Goal: Use online tool/utility: Use online tool/utility

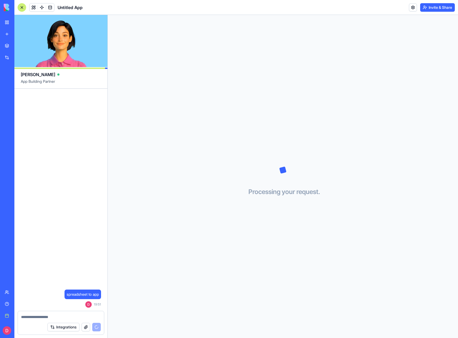
click at [19, 24] on div "My workspace" at bounding box center [16, 22] width 7 height 5
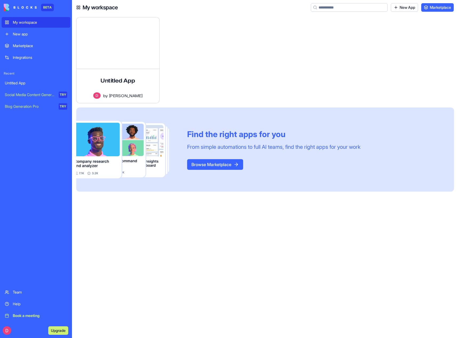
click at [24, 42] on link "Marketplace" at bounding box center [36, 45] width 69 height 11
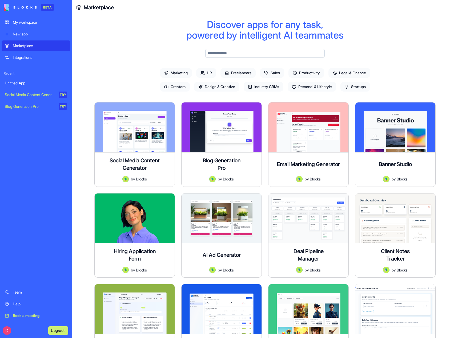
click at [351, 74] on span "Legal & Finance" at bounding box center [349, 73] width 42 height 10
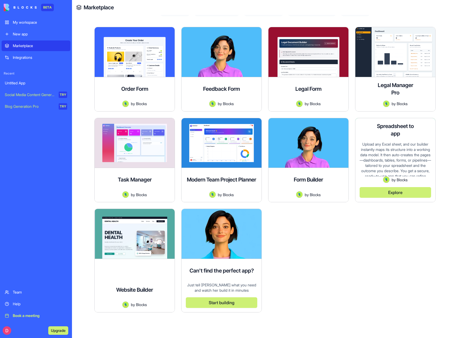
scroll to position [22, 0]
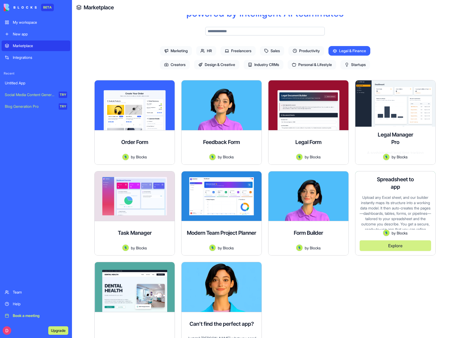
click at [397, 189] on h4 "Spreadsheet to app" at bounding box center [395, 183] width 43 height 15
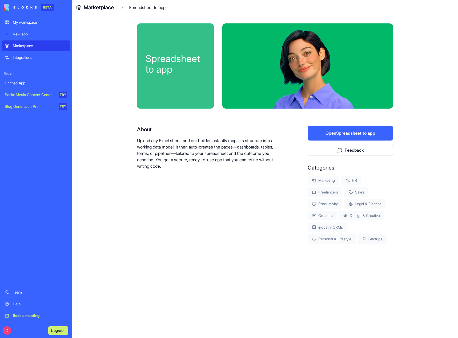
click at [342, 131] on button "Open Spreadsheet to app" at bounding box center [349, 133] width 85 height 15
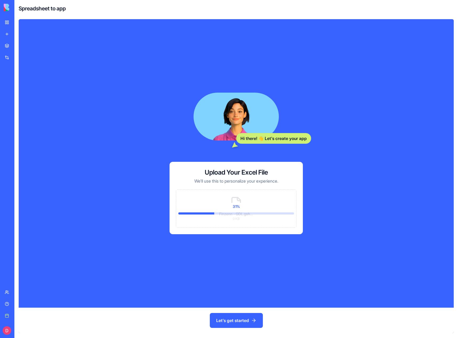
click at [220, 99] on video at bounding box center [235, 117] width 85 height 48
click at [233, 206] on span "31 %" at bounding box center [235, 206] width 11 height 7
click at [189, 256] on div "Hi there! 👋 Let's create your app Upload Your Excel File We'll use this to pers…" at bounding box center [236, 163] width 239 height 255
click at [145, 220] on div "Hi there! 👋 Let's create your app Upload Your Excel File We'll use this to pers…" at bounding box center [236, 163] width 239 height 255
click at [228, 320] on button "Let's get started" at bounding box center [236, 320] width 53 height 15
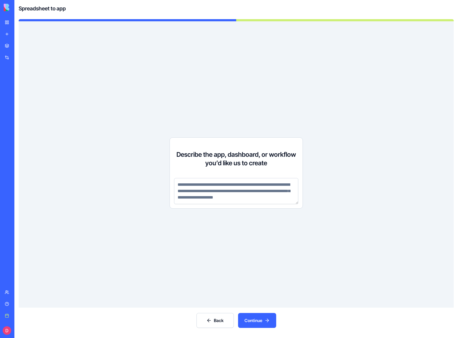
click at [182, 186] on textarea at bounding box center [236, 191] width 124 height 26
click at [258, 317] on button "Continue" at bounding box center [257, 320] width 38 height 15
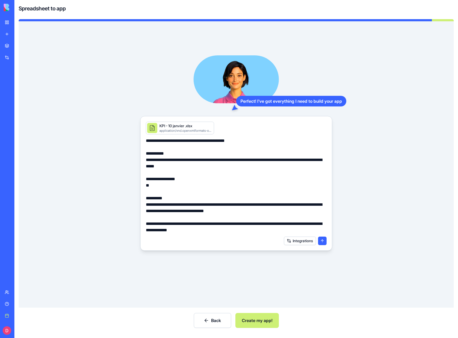
click at [259, 322] on button "Create my app!" at bounding box center [256, 320] width 43 height 15
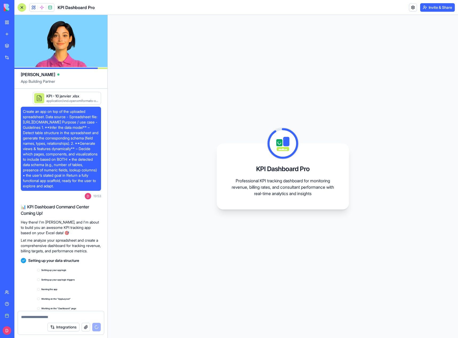
scroll to position [75, 0]
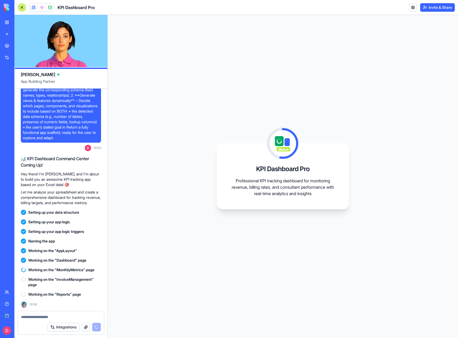
click at [20, 85] on div "Untitled App" at bounding box center [12, 82] width 15 height 5
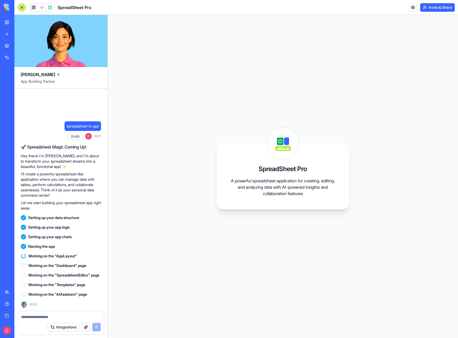
click at [20, 97] on div "KPI Dashboard Pro" at bounding box center [12, 94] width 15 height 5
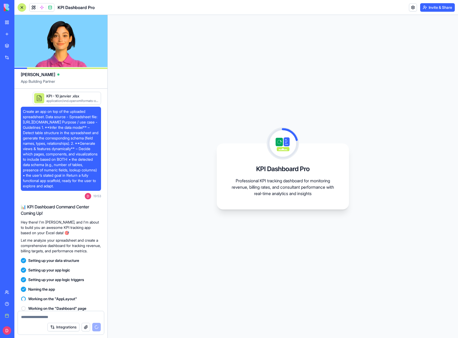
click at [7, 104] on div "Social Media Content Generator" at bounding box center [6, 106] width 3 height 5
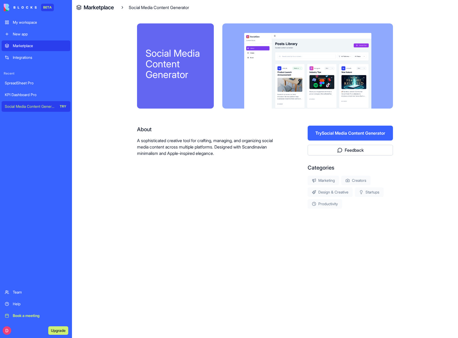
click at [23, 82] on div "SpreadSheet Pro" at bounding box center [36, 82] width 62 height 5
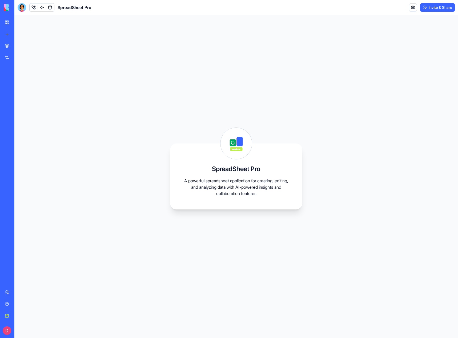
drag, startPoint x: 37, startPoint y: 83, endPoint x: 24, endPoint y: 85, distance: 13.5
click at [20, 85] on div "SpreadSheet Pro" at bounding box center [12, 82] width 15 height 5
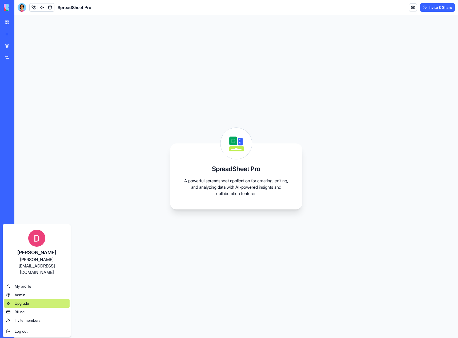
click at [25, 301] on span "Upgrade" at bounding box center [22, 303] width 14 height 5
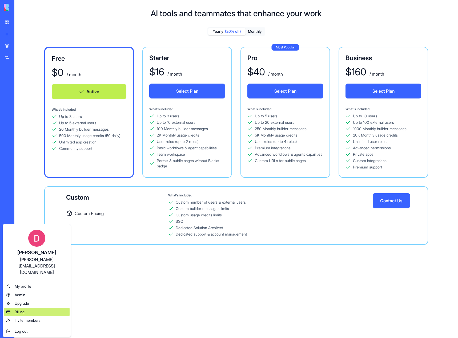
click at [24, 309] on span "Billing" at bounding box center [20, 311] width 10 height 5
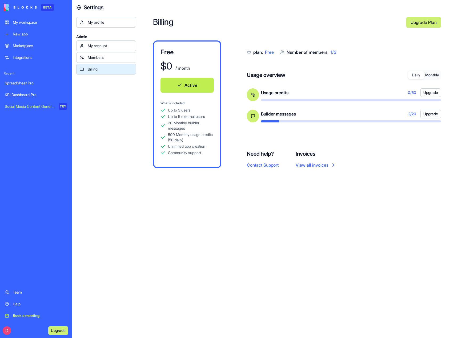
click at [278, 94] on span "Usage credits" at bounding box center [274, 92] width 27 height 6
click at [432, 75] on button "Monthly" at bounding box center [432, 75] width 16 height 8
click at [416, 76] on button "Daily" at bounding box center [416, 75] width 16 height 8
click at [108, 60] on link "Members" at bounding box center [106, 57] width 60 height 11
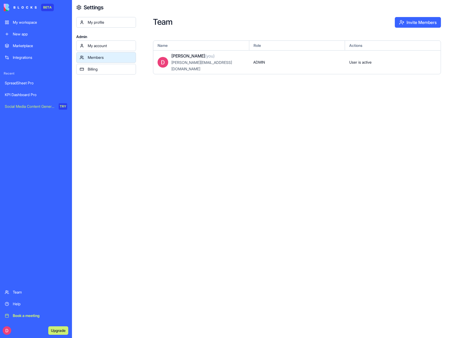
click at [105, 48] on div "My account" at bounding box center [110, 45] width 45 height 5
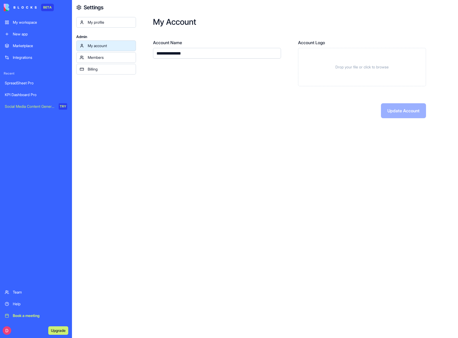
click at [107, 26] on link "My profile" at bounding box center [106, 22] width 60 height 11
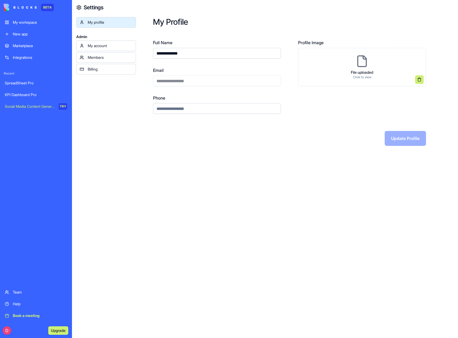
click at [31, 24] on div "My workspace" at bounding box center [40, 22] width 54 height 5
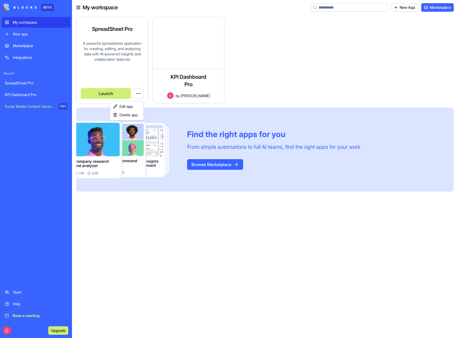
click at [137, 94] on html "BETA My workspace New app Marketplace Integrations Recent SpreadSheet Pro KPI D…" at bounding box center [229, 169] width 458 height 338
click at [129, 114] on span "Delete app" at bounding box center [128, 114] width 18 height 5
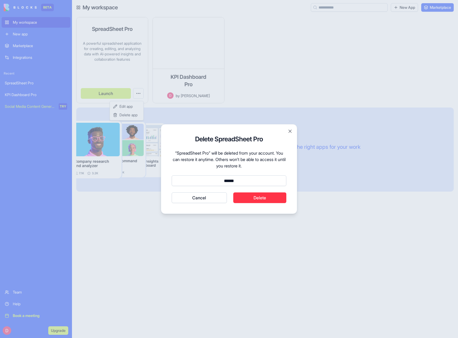
type input "******"
click at [171, 193] on button "Cancel" at bounding box center [198, 198] width 55 height 11
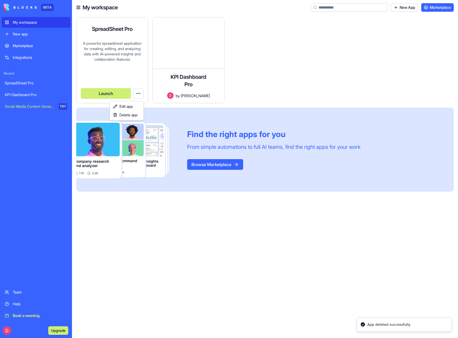
click at [189, 36] on html "BETA My workspace New app Marketplace Integrations Recent SpreadSheet Pro KPI D…" at bounding box center [229, 169] width 458 height 338
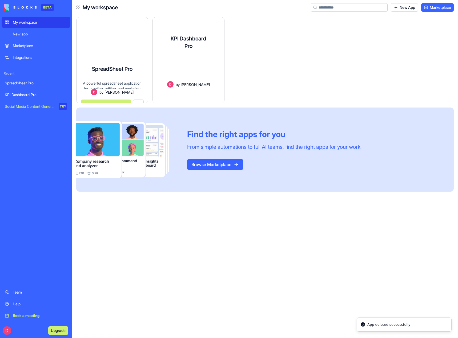
scroll to position [4, 0]
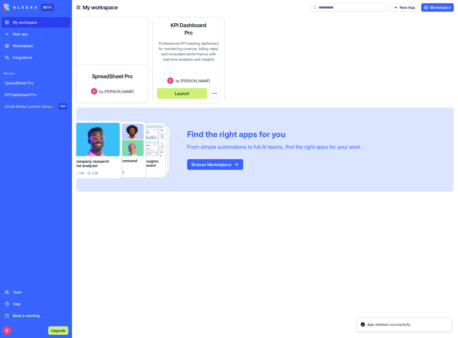
click at [185, 53] on div "Professional KPI tracking dashboard for monitoring revenue, billing rates, and …" at bounding box center [188, 59] width 63 height 37
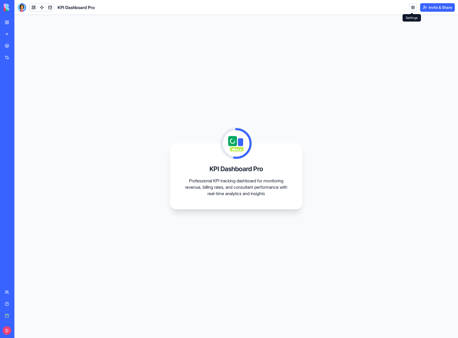
click at [411, 7] on link at bounding box center [413, 7] width 8 height 8
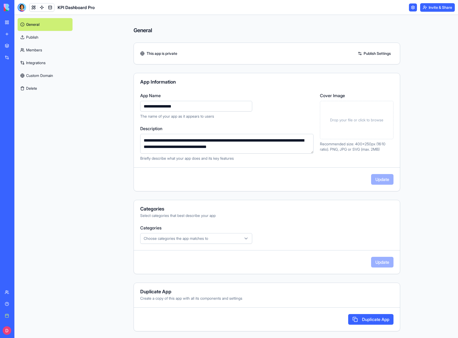
click at [182, 238] on span "Choose categories the app matches to" at bounding box center [176, 238] width 64 height 5
click at [182, 238] on html "**********" at bounding box center [229, 169] width 458 height 338
click at [412, 7] on link at bounding box center [413, 7] width 8 height 8
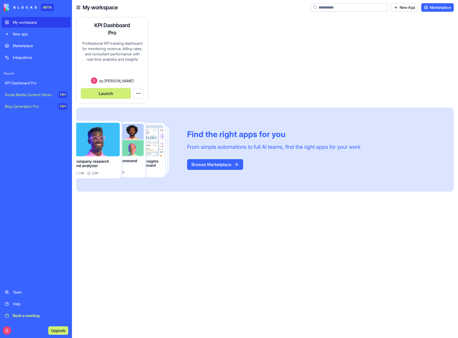
click at [114, 53] on div "Professional KPI tracking dashboard for monitoring revenue, billing rates, and …" at bounding box center [112, 59] width 63 height 37
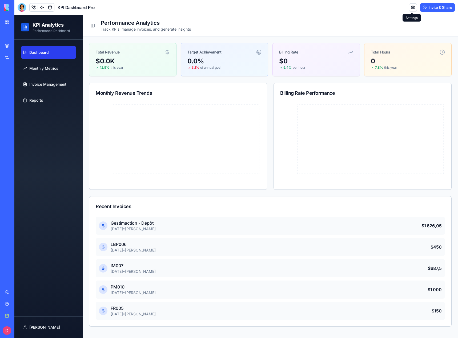
click at [411, 9] on link at bounding box center [413, 7] width 8 height 8
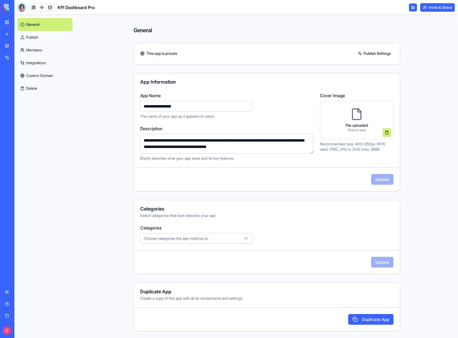
click at [410, 6] on link at bounding box center [413, 7] width 8 height 8
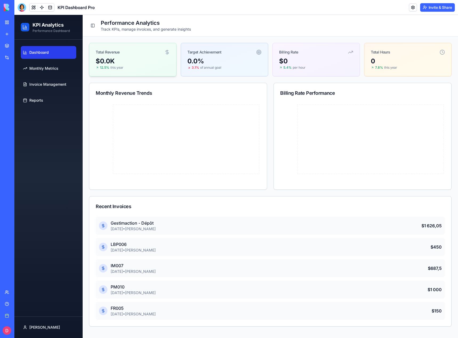
click at [108, 67] on span "12.5 %" at bounding box center [104, 68] width 9 height 4
click at [36, 66] on span "Monthly Metrics" at bounding box center [43, 68] width 29 height 5
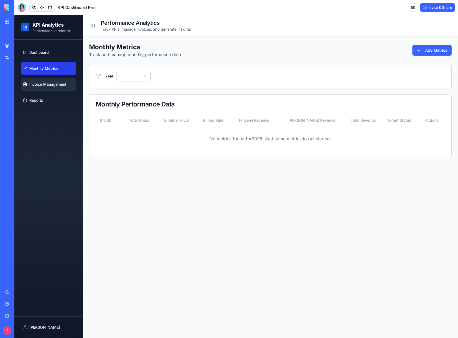
click at [51, 85] on span "Invoice Management" at bounding box center [47, 84] width 37 height 5
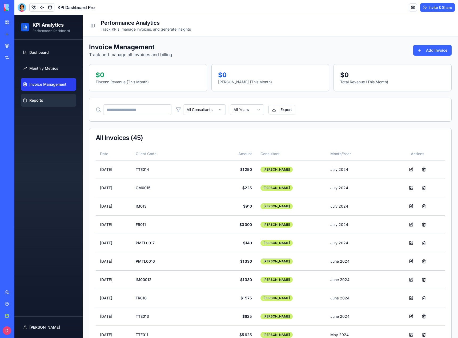
click at [51, 101] on link "Reports" at bounding box center [48, 100] width 55 height 13
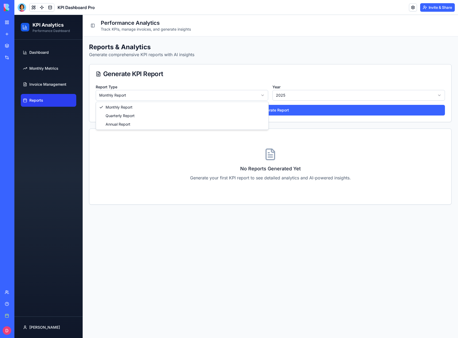
click at [122, 93] on html "**********" at bounding box center [235, 176] width 443 height 323
click at [123, 92] on html "**********" at bounding box center [235, 176] width 443 height 323
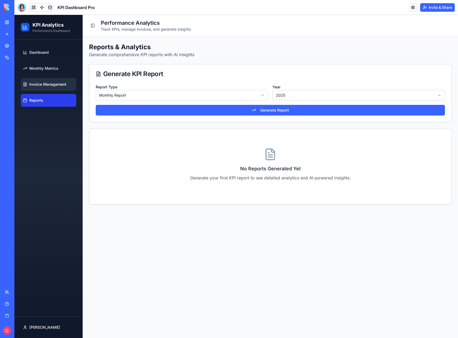
click at [48, 87] on span "Invoice Management" at bounding box center [47, 84] width 37 height 5
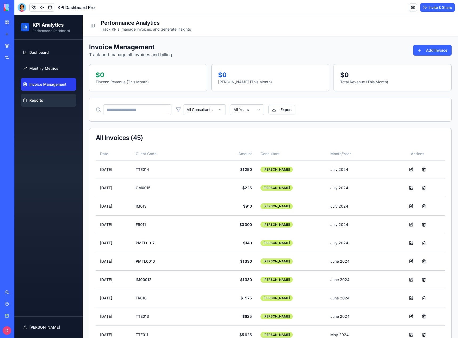
click at [36, 101] on span "Reports" at bounding box center [36, 100] width 14 height 5
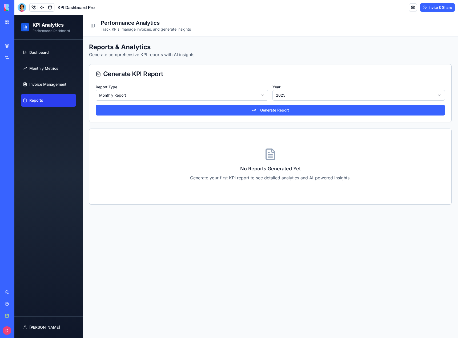
click at [193, 97] on html "**********" at bounding box center [235, 176] width 443 height 323
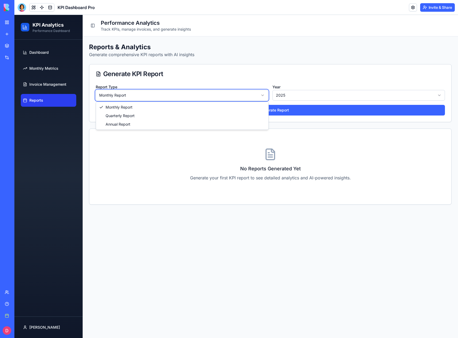
click at [193, 97] on html "**********" at bounding box center [235, 176] width 443 height 323
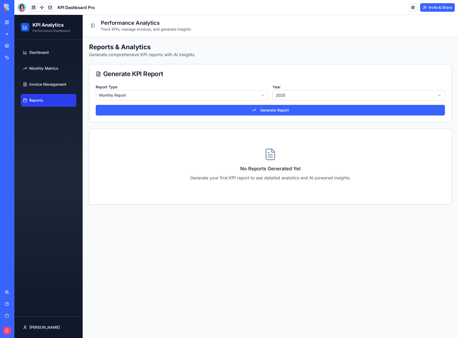
click at [121, 96] on html "**********" at bounding box center [235, 176] width 443 height 323
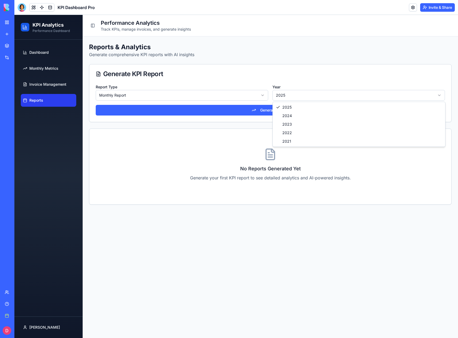
click at [281, 96] on html "**********" at bounding box center [235, 176] width 443 height 323
select select "****"
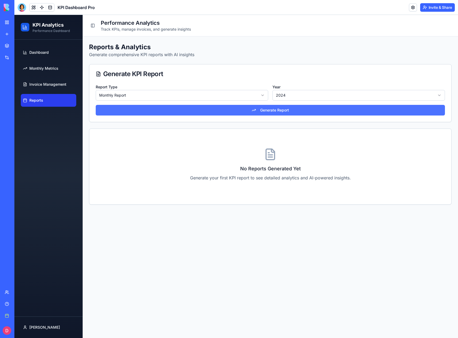
click at [281, 112] on button "Generate Report" at bounding box center [270, 110] width 349 height 11
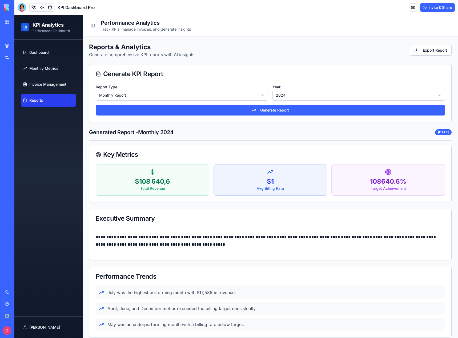
click at [155, 96] on html "**********" at bounding box center [235, 242] width 443 height 455
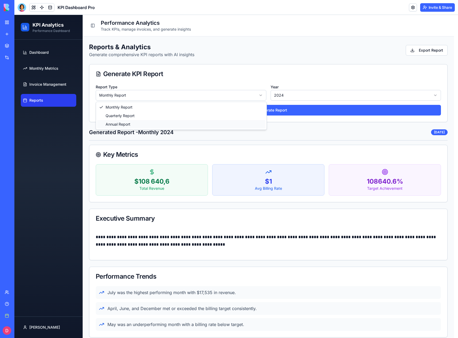
select select "******"
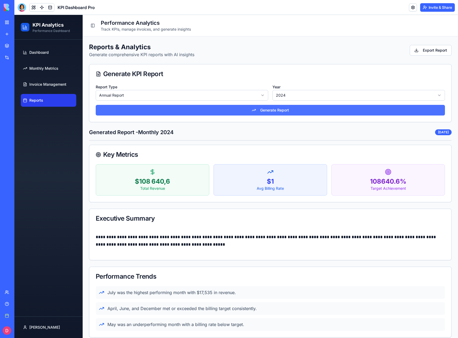
click at [267, 108] on button "Generate Report" at bounding box center [270, 110] width 349 height 11
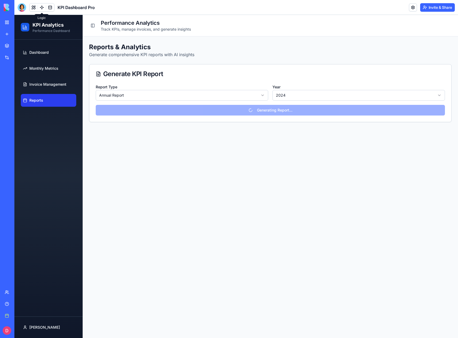
click at [42, 6] on link at bounding box center [42, 7] width 8 height 8
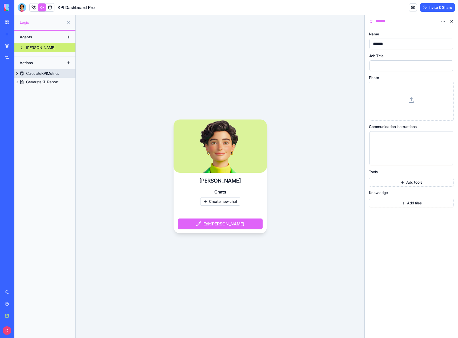
click at [39, 75] on div "CalculateKPIMetrics" at bounding box center [42, 73] width 33 height 5
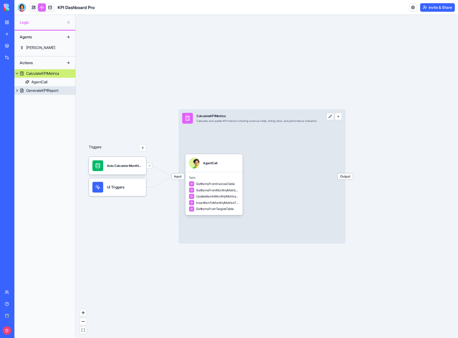
click at [38, 92] on div "GenerateKPIReport" at bounding box center [42, 90] width 32 height 5
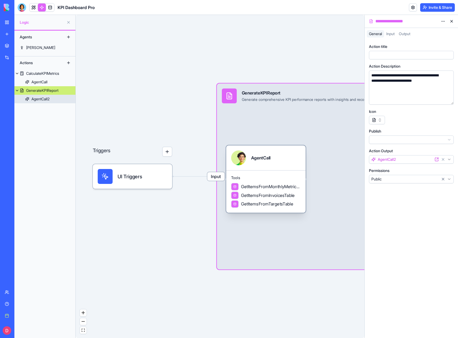
click at [44, 99] on div "AgentCall2" at bounding box center [40, 98] width 18 height 5
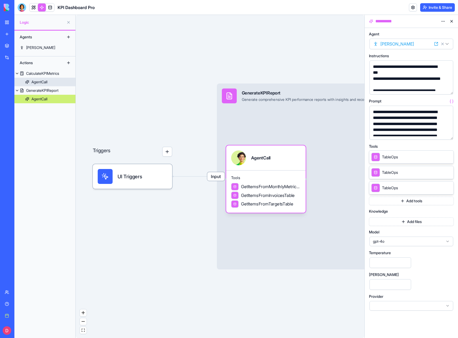
click at [46, 84] on div "AgentCall" at bounding box center [39, 81] width 16 height 5
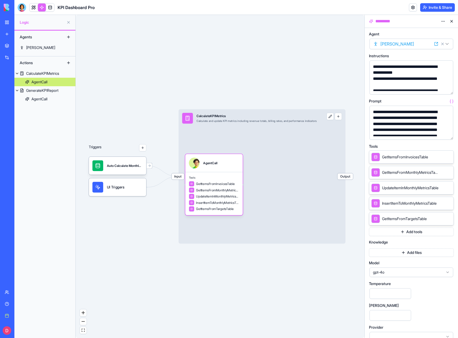
click at [450, 21] on button at bounding box center [451, 21] width 9 height 9
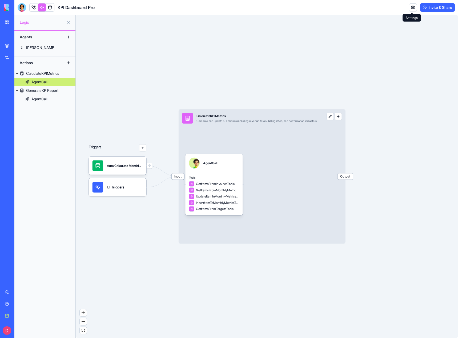
click at [411, 10] on link at bounding box center [413, 7] width 8 height 8
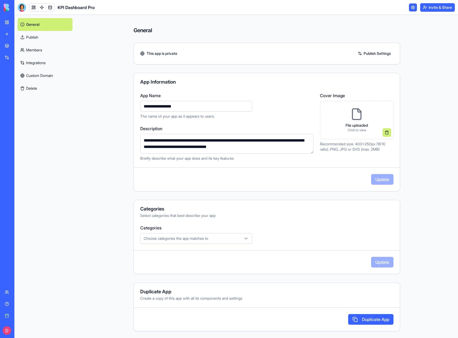
click at [369, 53] on link "Publish Settings" at bounding box center [374, 53] width 38 height 9
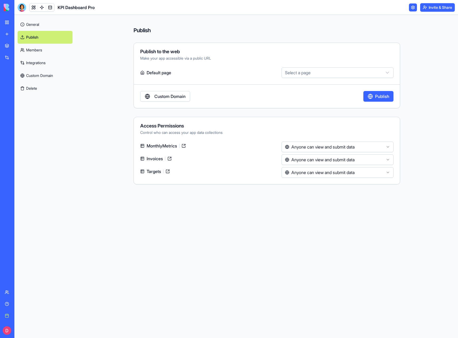
click at [320, 71] on html "**********" at bounding box center [229, 169] width 458 height 338
click at [175, 99] on link "Custom Domain" at bounding box center [165, 96] width 50 height 11
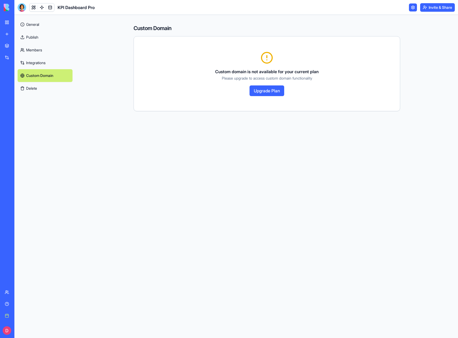
click at [4, 9] on img at bounding box center [20, 7] width 33 height 7
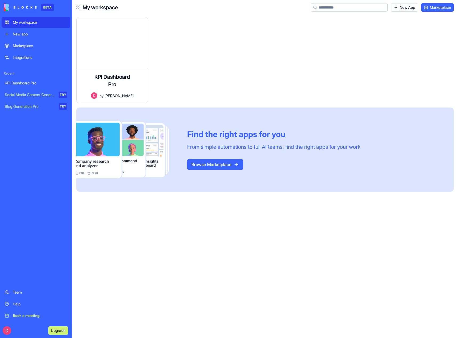
click at [222, 166] on button "Browse Marketplace" at bounding box center [215, 164] width 56 height 11
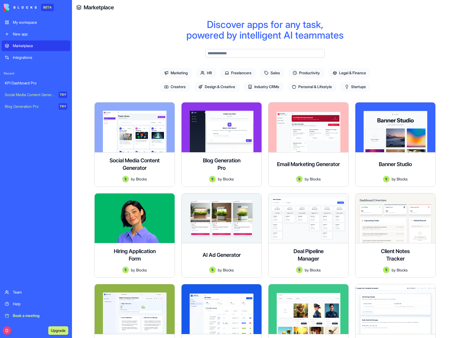
click at [363, 89] on span "Startups" at bounding box center [355, 87] width 30 height 10
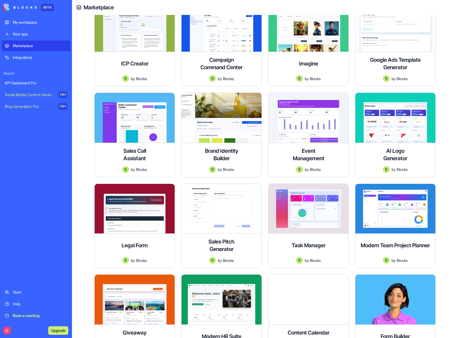
scroll to position [213, 0]
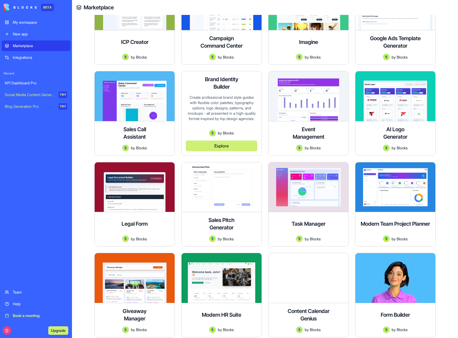
click at [218, 107] on div "Create professional brand style guides with flexible color palettes, typography…" at bounding box center [221, 112] width 71 height 35
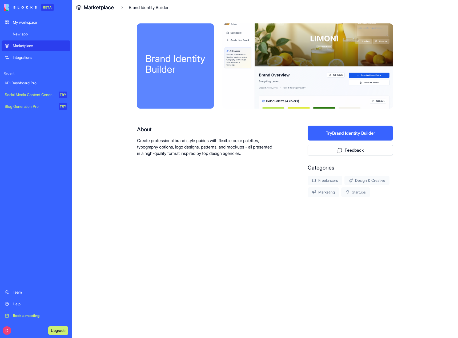
click at [365, 133] on button "Try Brand Identity Builder" at bounding box center [349, 133] width 85 height 15
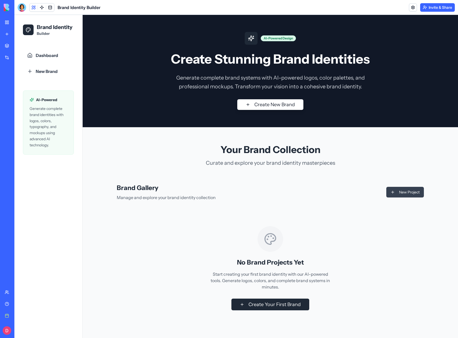
click at [401, 194] on button "New Project" at bounding box center [405, 192] width 38 height 11
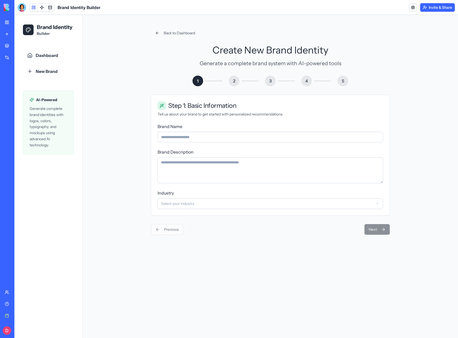
click at [184, 137] on input "Brand Name" at bounding box center [269, 137] width 225 height 11
type input "*******"
type textarea "*"
type textarea "**********"
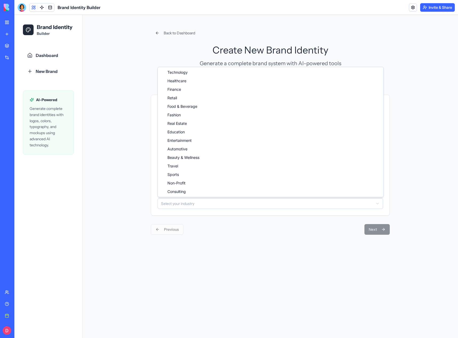
click at [225, 200] on html "**********" at bounding box center [235, 176] width 443 height 323
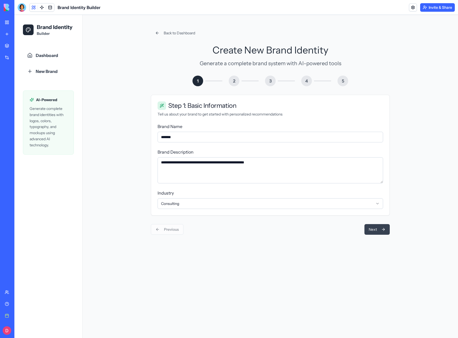
click at [375, 230] on button "Next" at bounding box center [376, 229] width 25 height 11
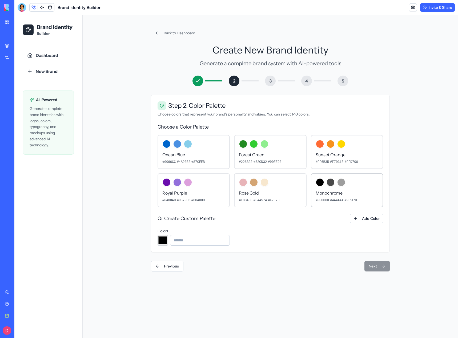
click at [334, 185] on div at bounding box center [346, 182] width 63 height 9
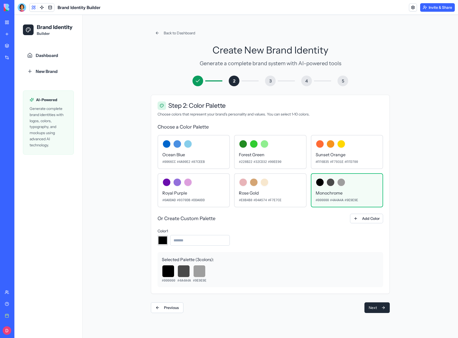
click at [181, 275] on div at bounding box center [183, 271] width 13 height 13
click at [203, 275] on div at bounding box center [199, 271] width 13 height 13
click at [382, 307] on button "Next" at bounding box center [376, 308] width 25 height 11
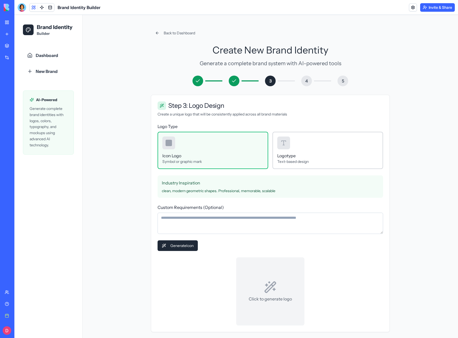
click at [295, 151] on div "Logotype Text-based design" at bounding box center [327, 150] width 111 height 37
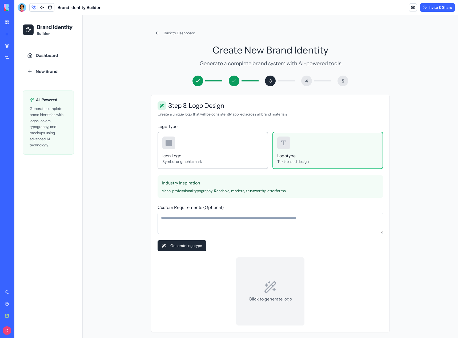
click at [241, 153] on h3 "Icon Logo" at bounding box center [212, 156] width 101 height 6
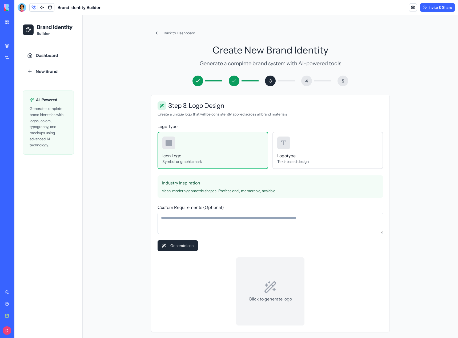
click at [267, 297] on p "Click to generate logo" at bounding box center [269, 299] width 43 height 6
click at [185, 183] on h4 "Industry Inspiration" at bounding box center [270, 183] width 217 height 6
click at [180, 222] on textarea "Custom Requirements (Optional)" at bounding box center [269, 223] width 225 height 21
type textarea "**********"
click at [177, 243] on button "Generate Icon" at bounding box center [177, 245] width 40 height 11
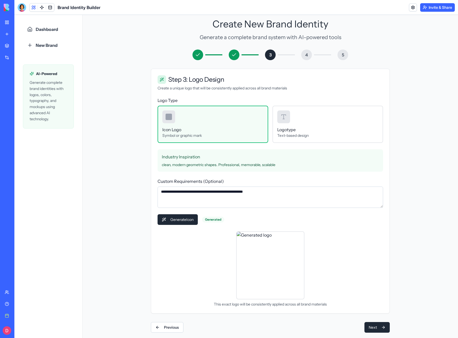
scroll to position [34, 0]
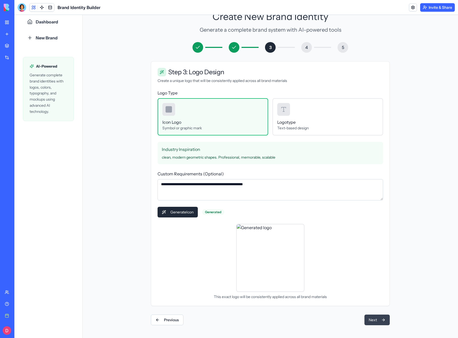
click at [372, 320] on button "Next" at bounding box center [376, 320] width 25 height 11
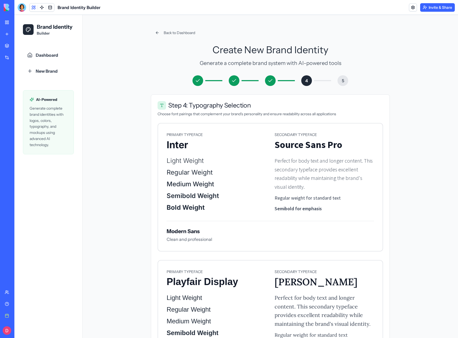
scroll to position [0, 0]
click at [262, 169] on p "Regular Weight" at bounding box center [215, 173] width 99 height 9
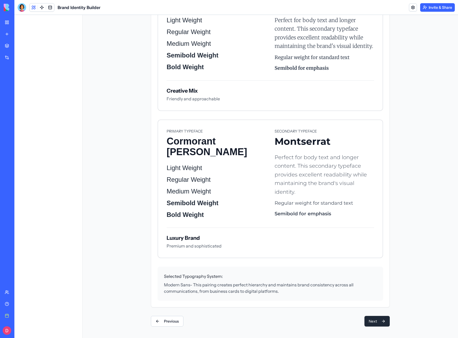
scroll to position [562, 0]
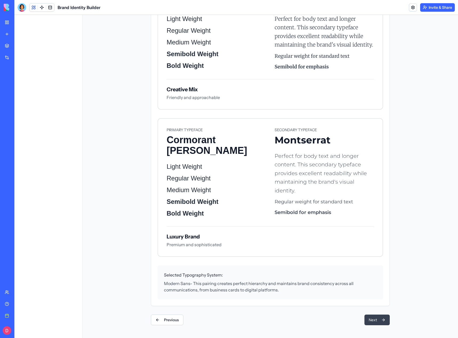
click at [373, 320] on button "Next" at bounding box center [376, 320] width 25 height 11
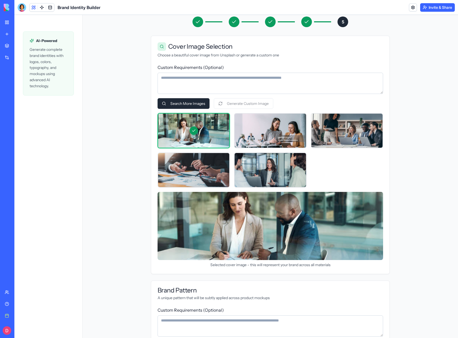
scroll to position [6, 0]
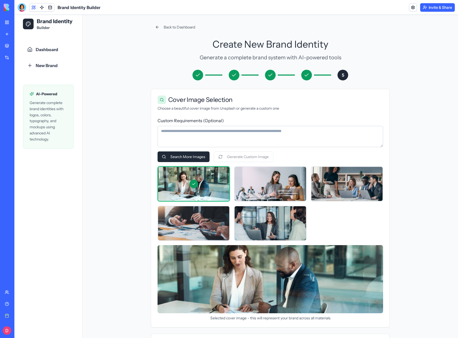
click at [194, 137] on textarea "Custom Requirements (Optional)" at bounding box center [269, 136] width 225 height 21
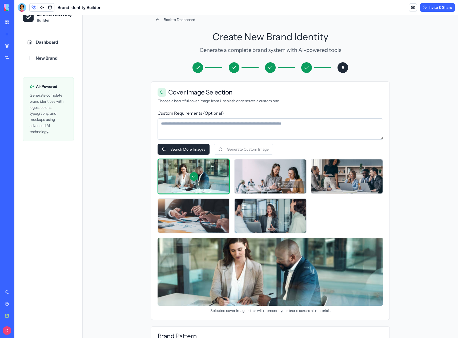
scroll to position [0, 0]
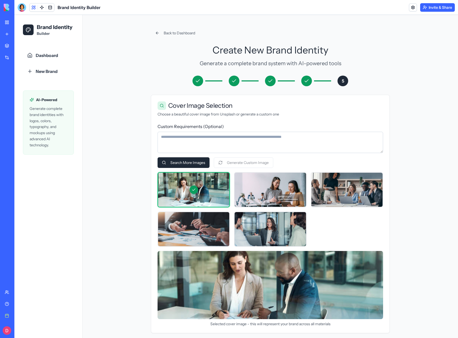
click at [193, 146] on textarea "Custom Requirements (Optional)" at bounding box center [269, 142] width 225 height 21
type textarea "**********"
click at [235, 163] on button "Generate Custom Image" at bounding box center [243, 162] width 59 height 11
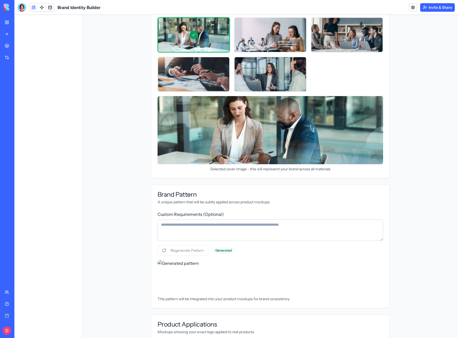
scroll to position [160, 0]
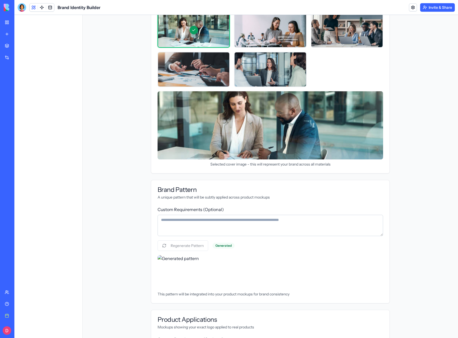
click at [178, 223] on textarea "Custom Requirements (Optional)" at bounding box center [269, 225] width 225 height 21
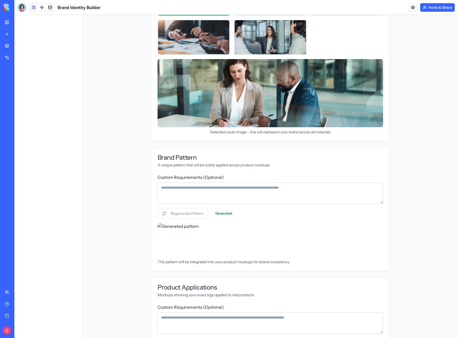
scroll to position [213, 0]
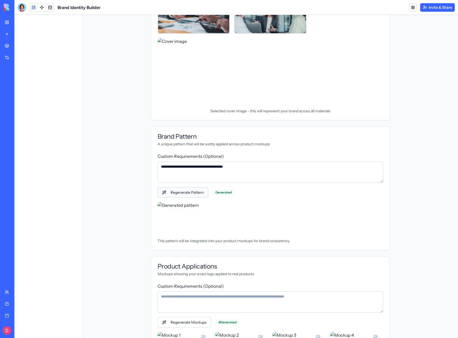
click at [187, 195] on button "Regenerate Pattern" at bounding box center [182, 192] width 51 height 11
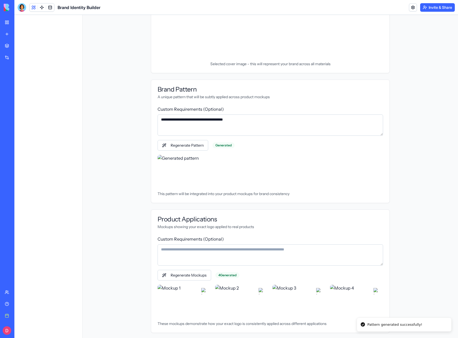
scroll to position [234, 0]
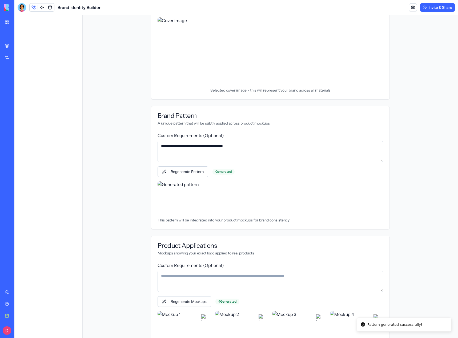
click at [188, 147] on textarea "**********" at bounding box center [269, 151] width 225 height 21
type textarea "**********"
click at [195, 174] on button "Regenerate Pattern" at bounding box center [182, 171] width 51 height 11
click at [191, 283] on textarea "Custom Requirements (Optional)" at bounding box center [269, 281] width 225 height 21
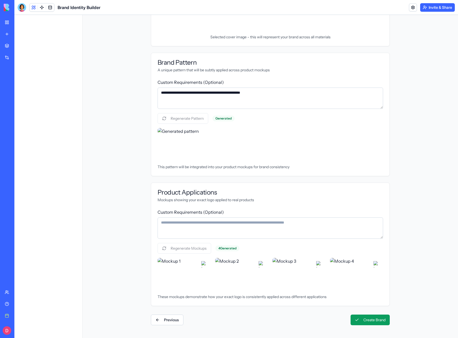
click at [301, 282] on img at bounding box center [298, 275] width 53 height 34
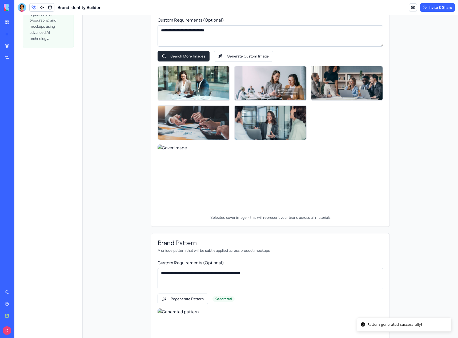
scroll to position [53, 0]
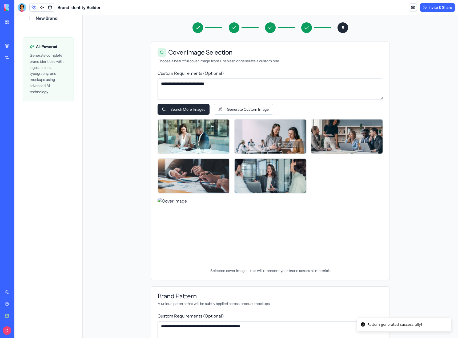
click at [187, 85] on textarea "**********" at bounding box center [269, 89] width 225 height 21
type textarea "**********"
click at [224, 110] on button "Generate Custom Image" at bounding box center [243, 109] width 59 height 11
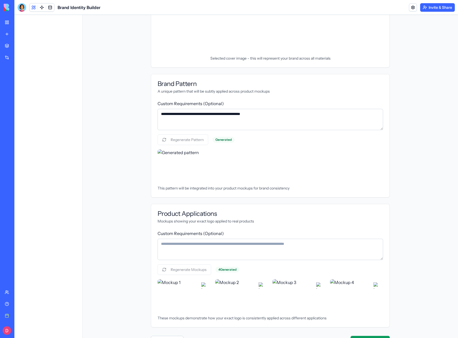
scroll to position [266, 0]
click at [258, 115] on textarea "**********" at bounding box center [269, 118] width 225 height 21
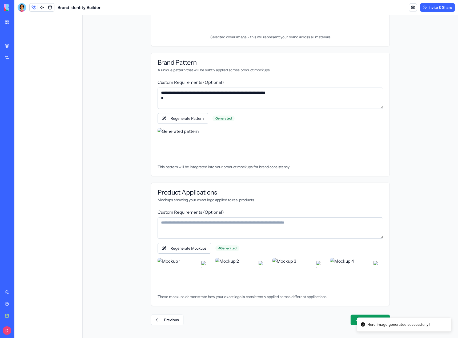
scroll to position [74, 0]
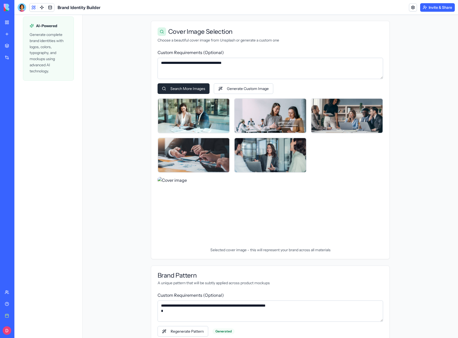
type textarea "**********"
click at [295, 226] on img at bounding box center [269, 211] width 225 height 68
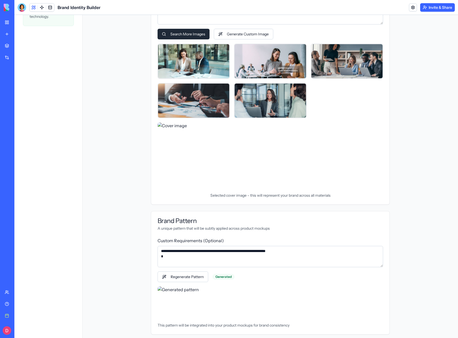
scroll to position [287, 0]
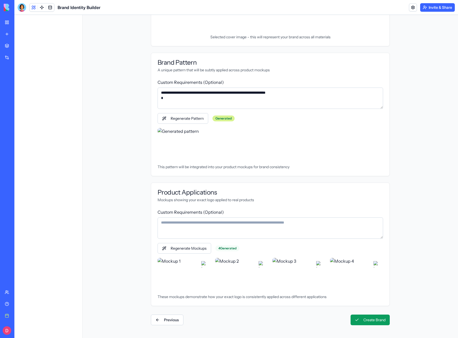
click at [223, 118] on div "Generated" at bounding box center [223, 119] width 22 height 6
click at [199, 119] on button "Regenerate Pattern" at bounding box center [182, 118] width 51 height 11
drag, startPoint x: 215, startPoint y: 137, endPoint x: 210, endPoint y: 136, distance: 4.9
click at [215, 137] on img at bounding box center [269, 145] width 225 height 34
click at [165, 320] on button "Previous" at bounding box center [167, 320] width 32 height 11
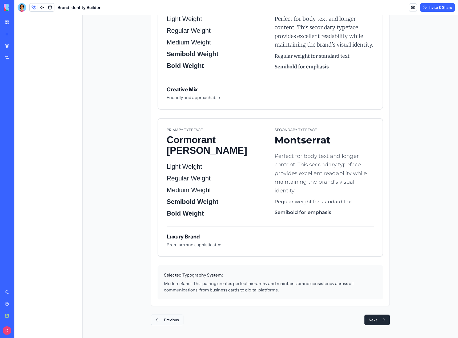
click at [166, 321] on button "Previous" at bounding box center [167, 320] width 32 height 11
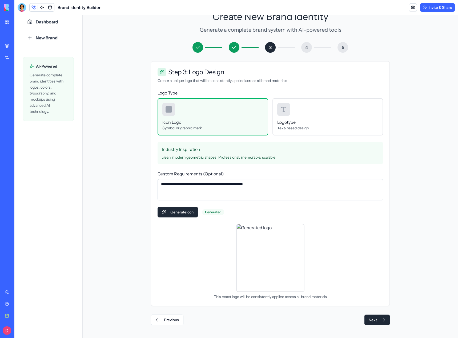
click at [265, 253] on img at bounding box center [270, 258] width 68 height 68
click at [179, 212] on button "Generate Icon" at bounding box center [177, 212] width 40 height 11
click at [318, 128] on p "Text-based design" at bounding box center [327, 127] width 101 height 5
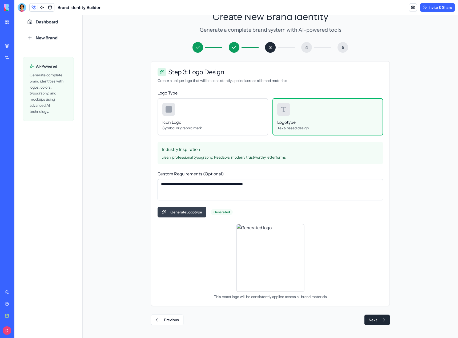
click at [191, 215] on button "Generate Logotype" at bounding box center [181, 212] width 49 height 11
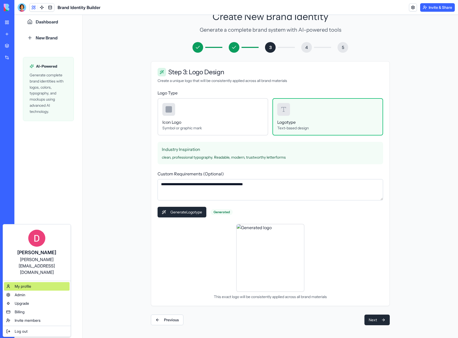
click at [27, 284] on span "My profile" at bounding box center [23, 286] width 17 height 5
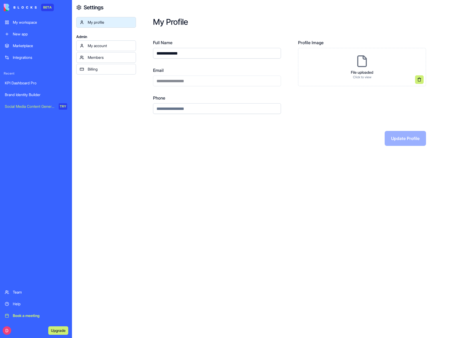
click at [110, 67] on div "Billing" at bounding box center [110, 69] width 45 height 5
